Goal: Transaction & Acquisition: Download file/media

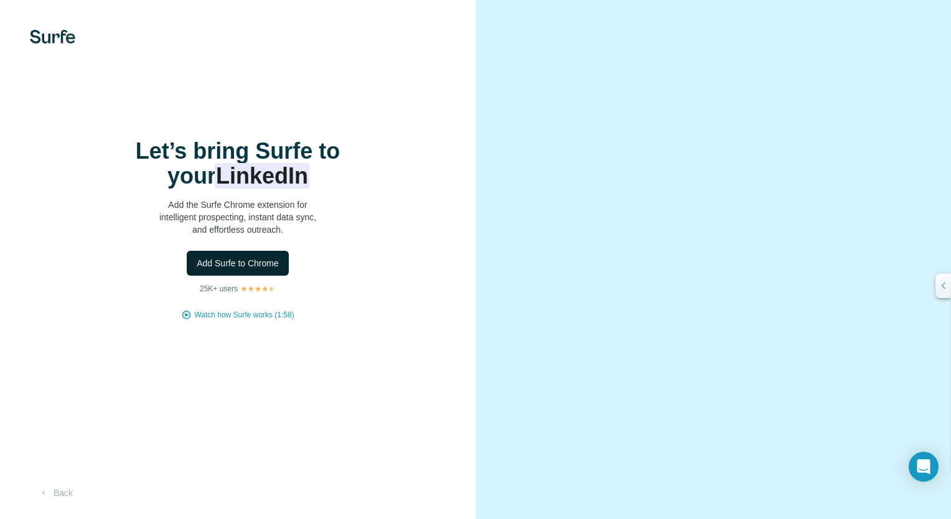
click at [245, 267] on span "Add Surfe to Chrome" at bounding box center [238, 263] width 82 height 12
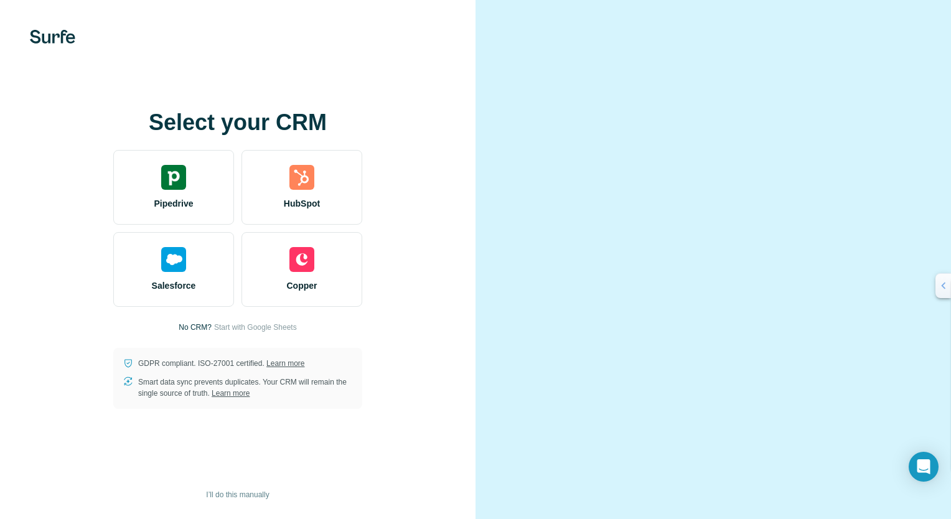
click at [500, 183] on div at bounding box center [712, 259] width 475 height 519
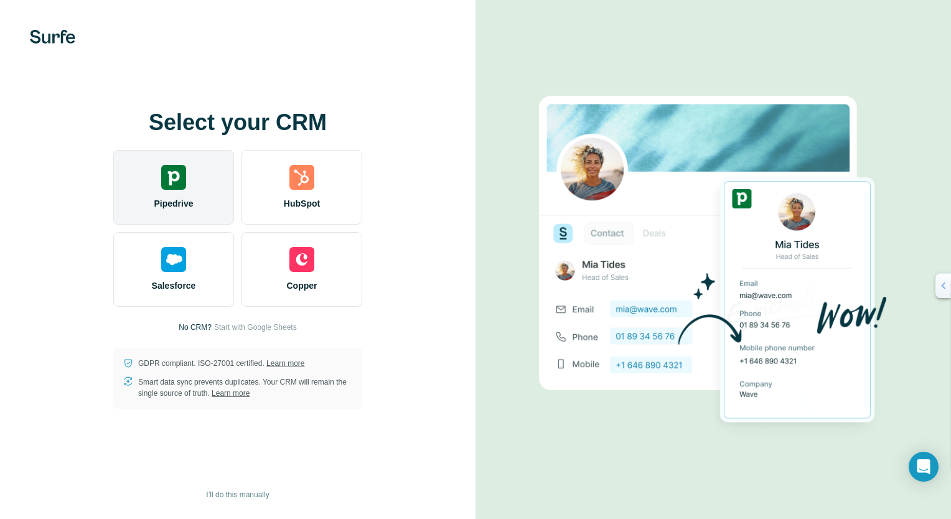
click at [169, 176] on img at bounding box center [173, 177] width 25 height 25
